Goal: Transaction & Acquisition: Purchase product/service

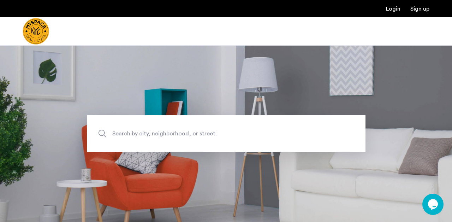
click at [165, 131] on span "Search by city, neighborhood, or street." at bounding box center [209, 134] width 195 height 10
click at [165, 131] on input "Search by city, neighborhood, or street." at bounding box center [226, 133] width 279 height 37
type input "**********"
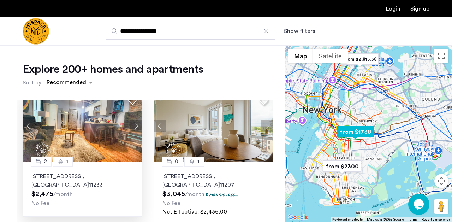
scroll to position [14, 0]
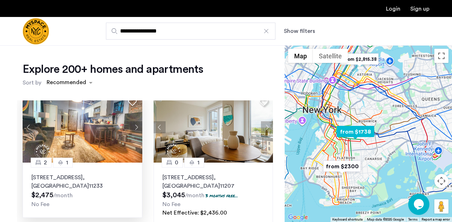
click at [136, 129] on button "Next apartment" at bounding box center [136, 127] width 12 height 12
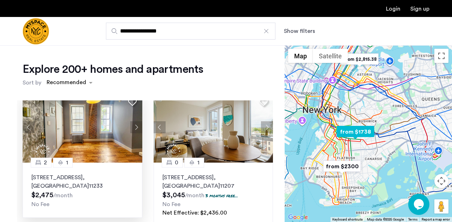
click at [136, 129] on button "Next apartment" at bounding box center [136, 127] width 12 height 12
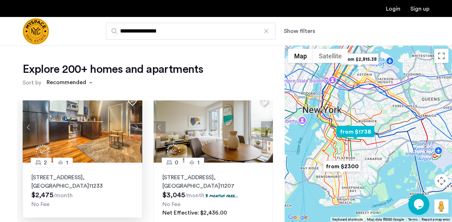
click at [136, 129] on button "Next apartment" at bounding box center [136, 127] width 12 height 12
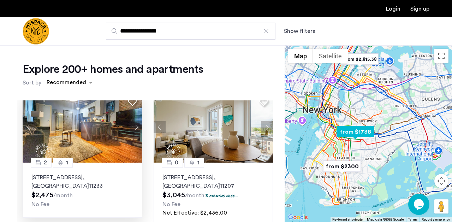
click at [136, 129] on button "Next apartment" at bounding box center [136, 127] width 12 height 12
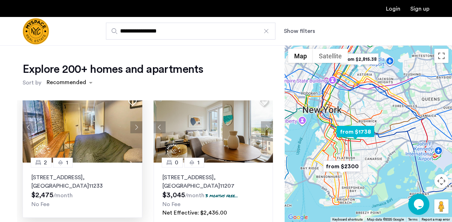
click at [136, 129] on button "Next apartment" at bounding box center [136, 127] width 12 height 12
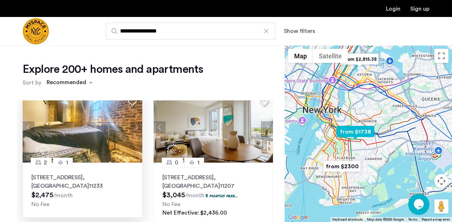
click at [136, 129] on button "Next apartment" at bounding box center [136, 127] width 12 height 12
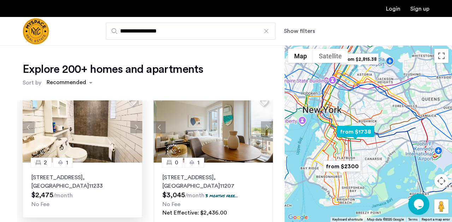
click at [136, 129] on button "Next apartment" at bounding box center [136, 127] width 12 height 12
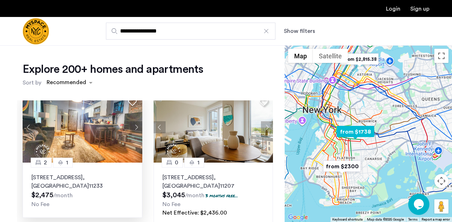
click at [136, 129] on button "Next apartment" at bounding box center [136, 127] width 12 height 12
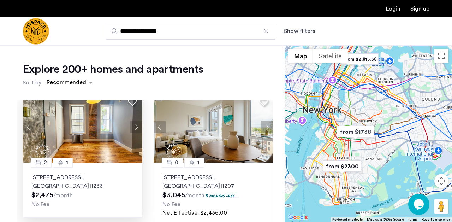
click at [363, 132] on img "from $1738" at bounding box center [355, 132] width 43 height 16
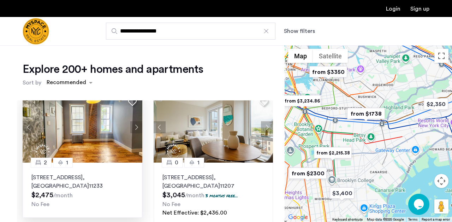
click at [372, 115] on img "from $1738" at bounding box center [366, 114] width 43 height 16
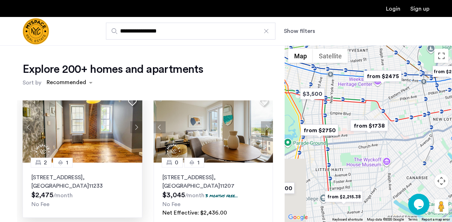
drag, startPoint x: 331, startPoint y: 168, endPoint x: 359, endPoint y: 107, distance: 67.5
click at [359, 107] on div "To navigate, press the arrow keys." at bounding box center [369, 133] width 168 height 177
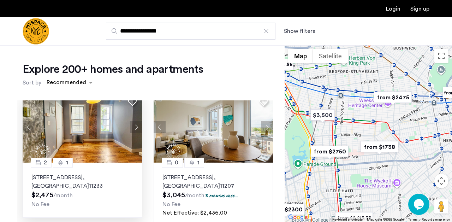
drag, startPoint x: 348, startPoint y: 90, endPoint x: 348, endPoint y: 130, distance: 39.9
click at [348, 131] on div "To navigate, press the arrow keys." at bounding box center [369, 133] width 168 height 177
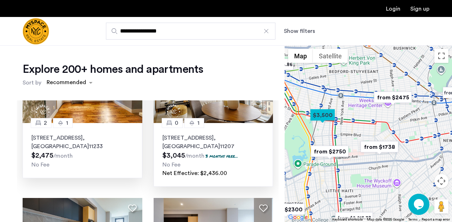
scroll to position [0, 0]
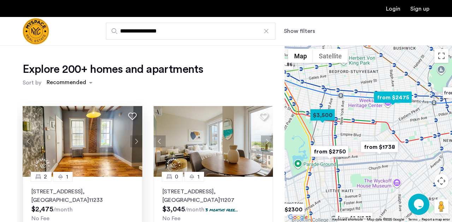
click at [116, 153] on img at bounding box center [83, 141] width 120 height 71
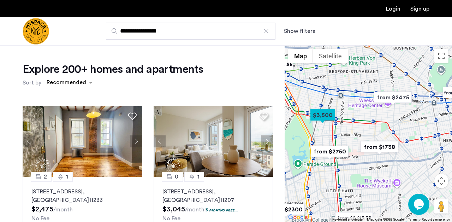
click at [313, 30] on button "Show filters" at bounding box center [299, 31] width 31 height 8
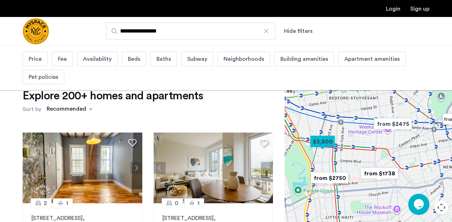
click at [128, 65] on div "Beds" at bounding box center [134, 59] width 24 height 14
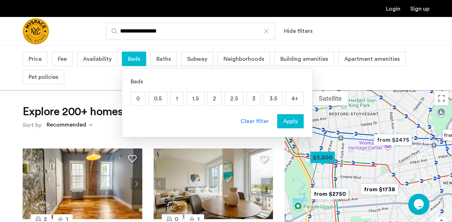
click at [194, 100] on p "1.5" at bounding box center [195, 98] width 17 height 13
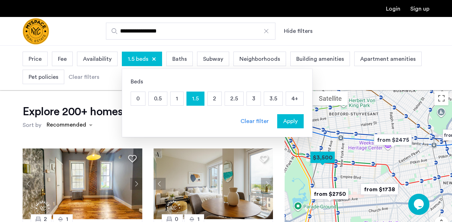
click at [211, 97] on p "2" at bounding box center [215, 98] width 14 height 13
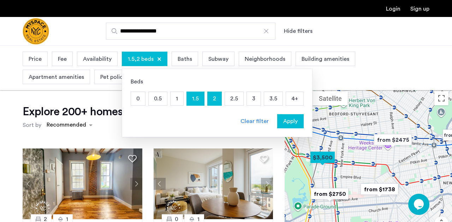
click at [293, 122] on span "Apply" at bounding box center [290, 121] width 14 height 8
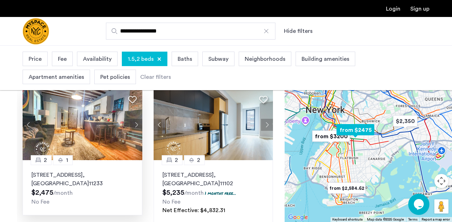
click at [106, 131] on img at bounding box center [83, 124] width 120 height 71
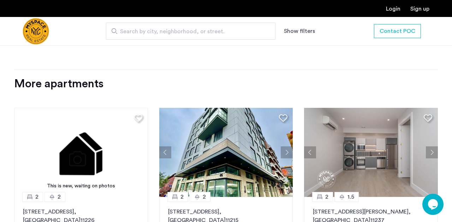
scroll to position [702, 0]
